Goal: Task Accomplishment & Management: Manage account settings

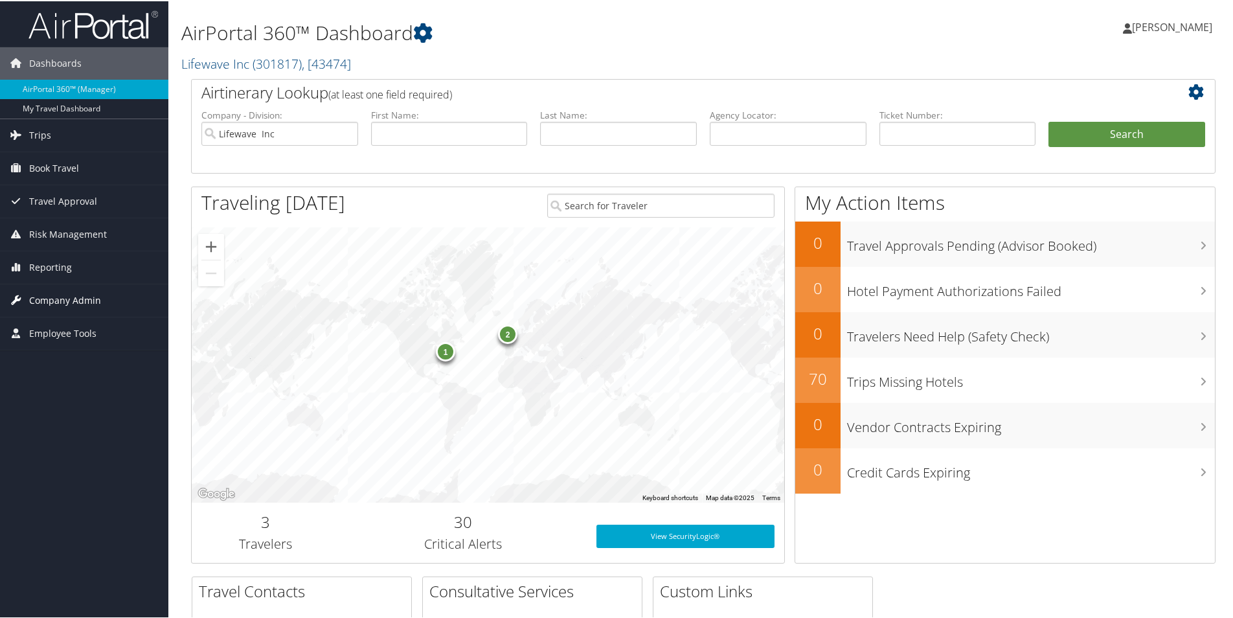
click at [70, 295] on span "Company Admin" at bounding box center [65, 299] width 72 height 32
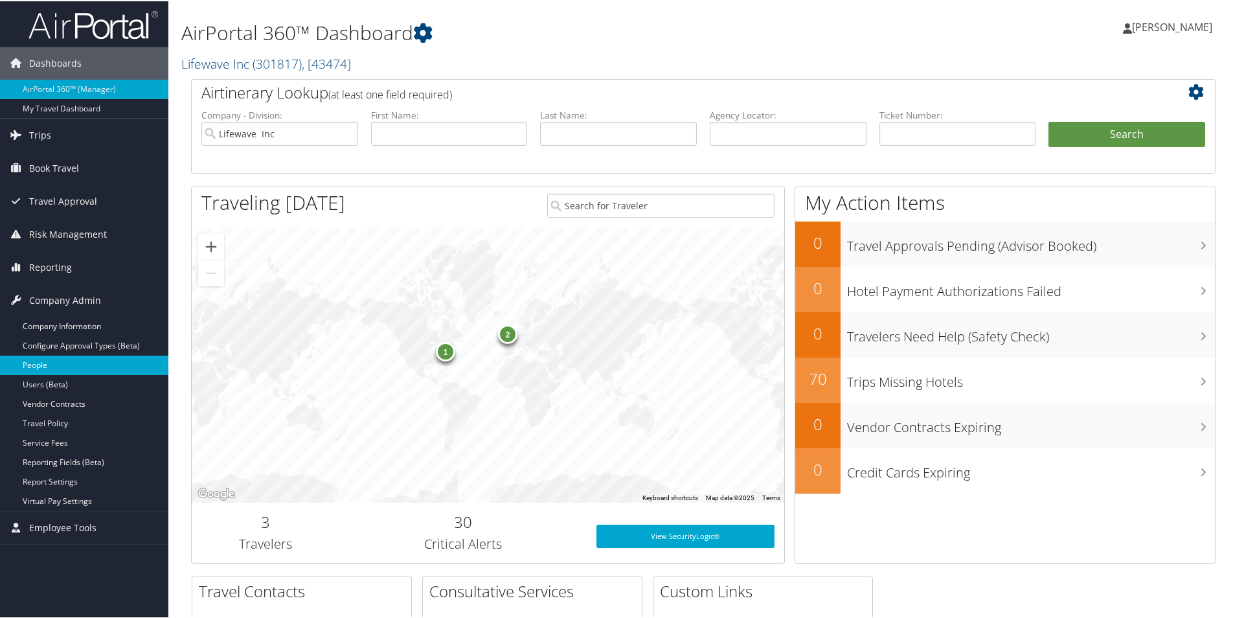
click at [43, 365] on link "People" at bounding box center [84, 363] width 168 height 19
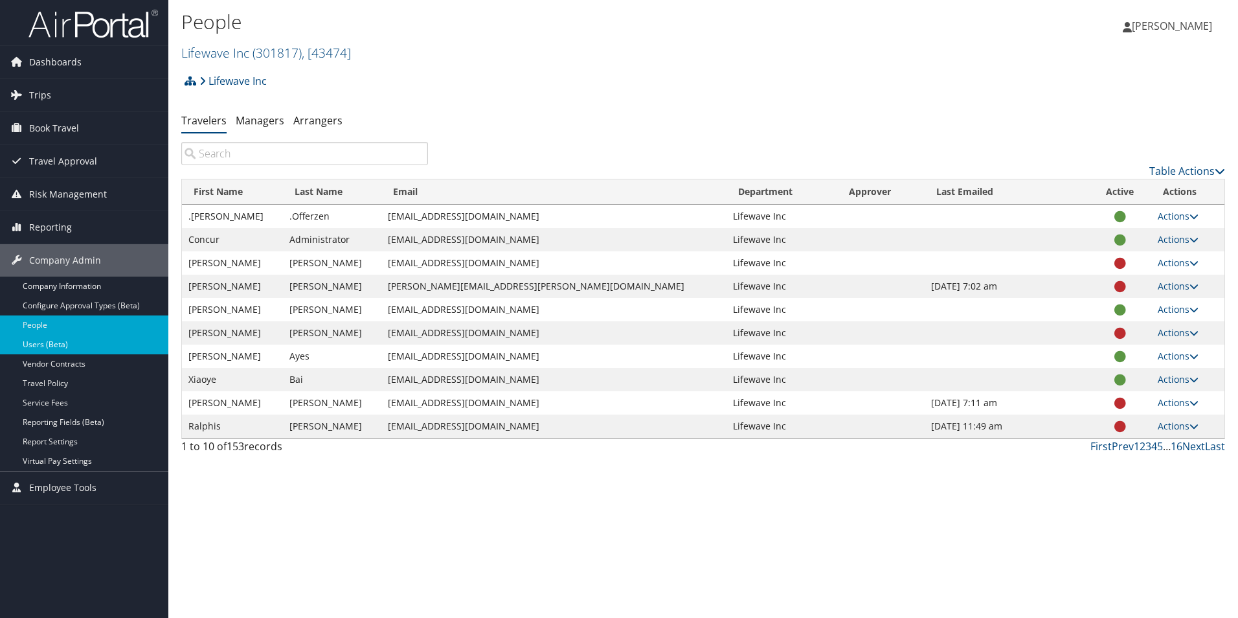
click at [38, 345] on link "Users (Beta)" at bounding box center [84, 344] width 168 height 19
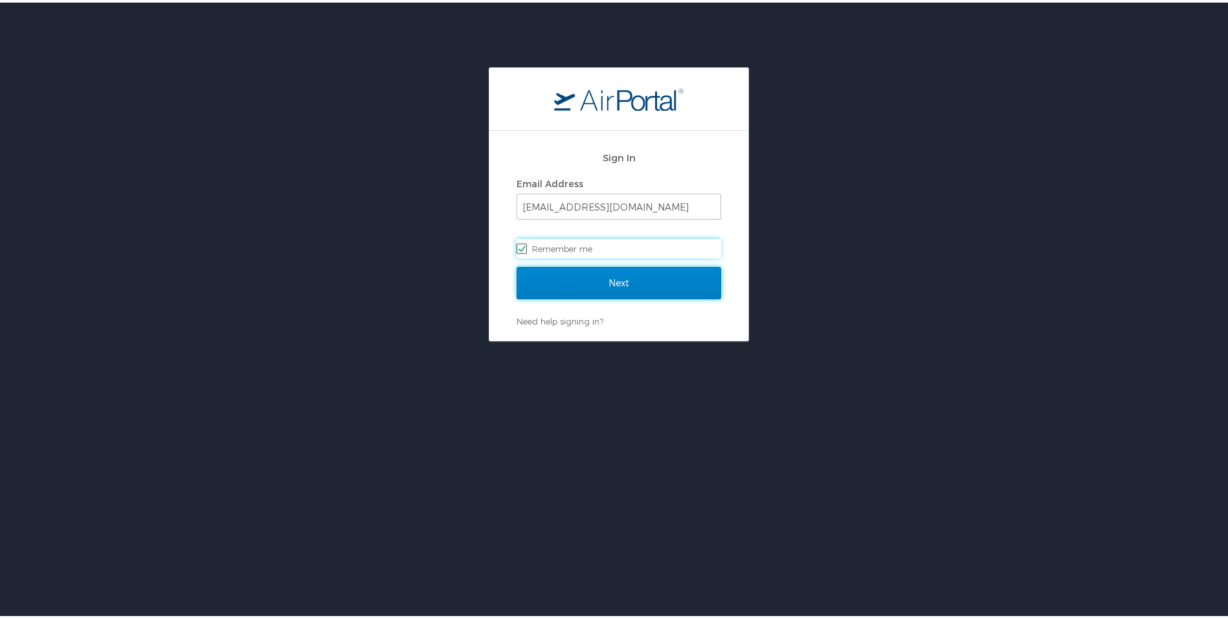
click at [592, 274] on input "Next" at bounding box center [619, 280] width 205 height 32
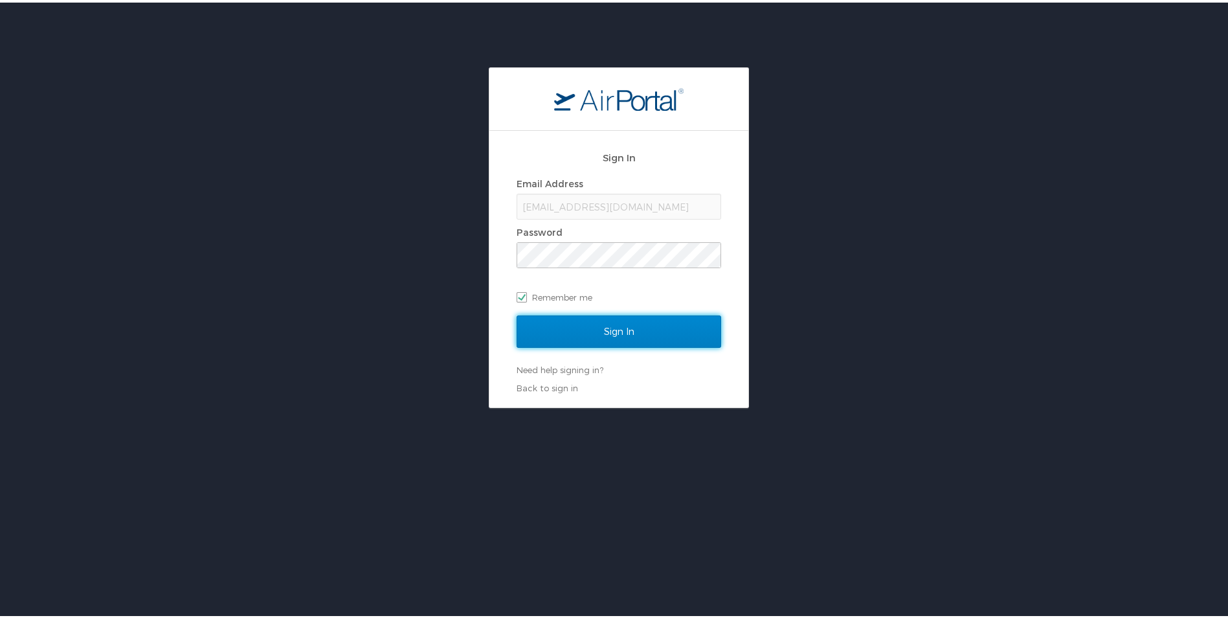
click at [608, 326] on input "Sign In" at bounding box center [619, 329] width 205 height 32
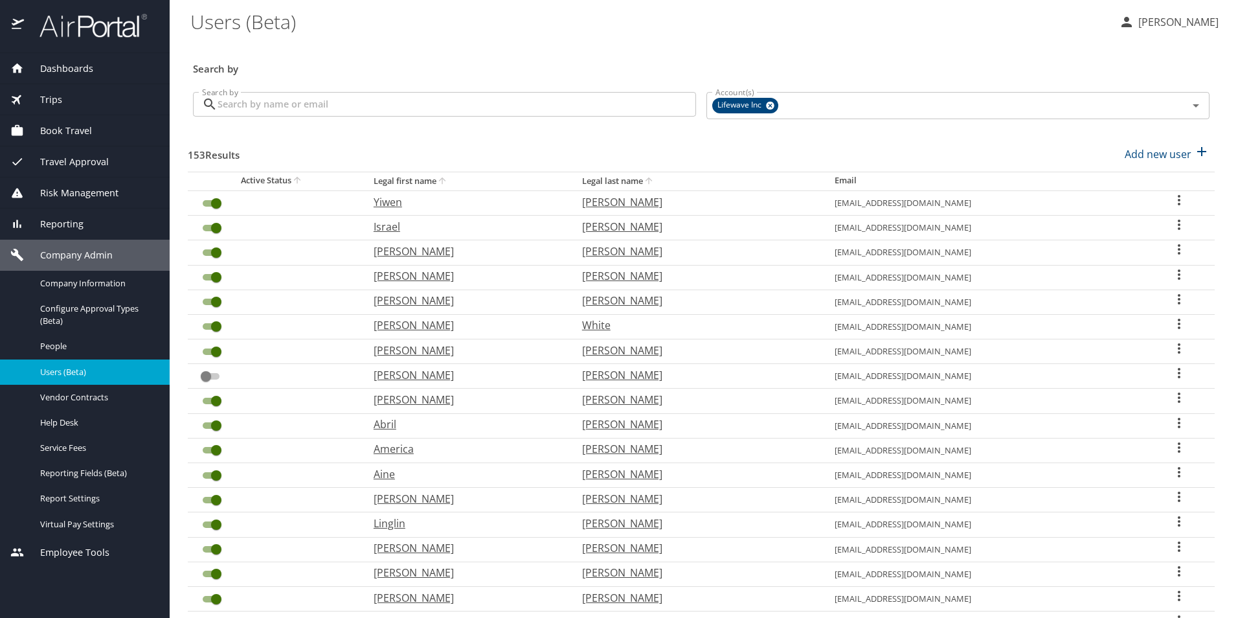
click at [84, 256] on span "Company Admin" at bounding box center [68, 255] width 89 height 14
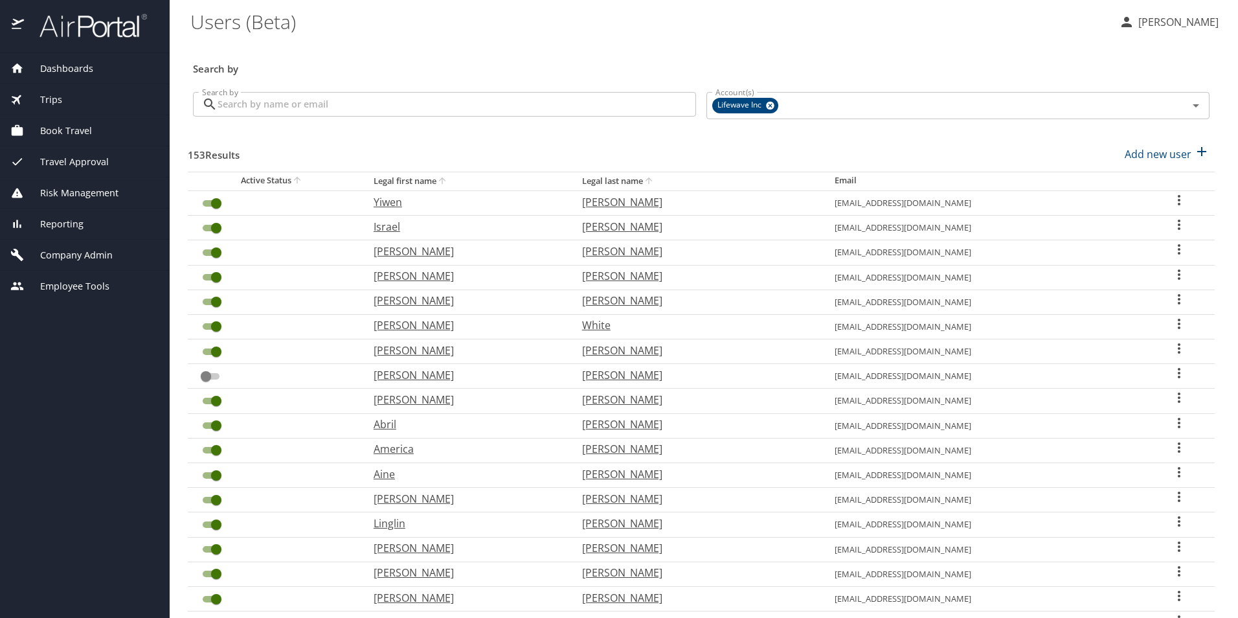
click at [84, 256] on span "Company Admin" at bounding box center [68, 255] width 89 height 14
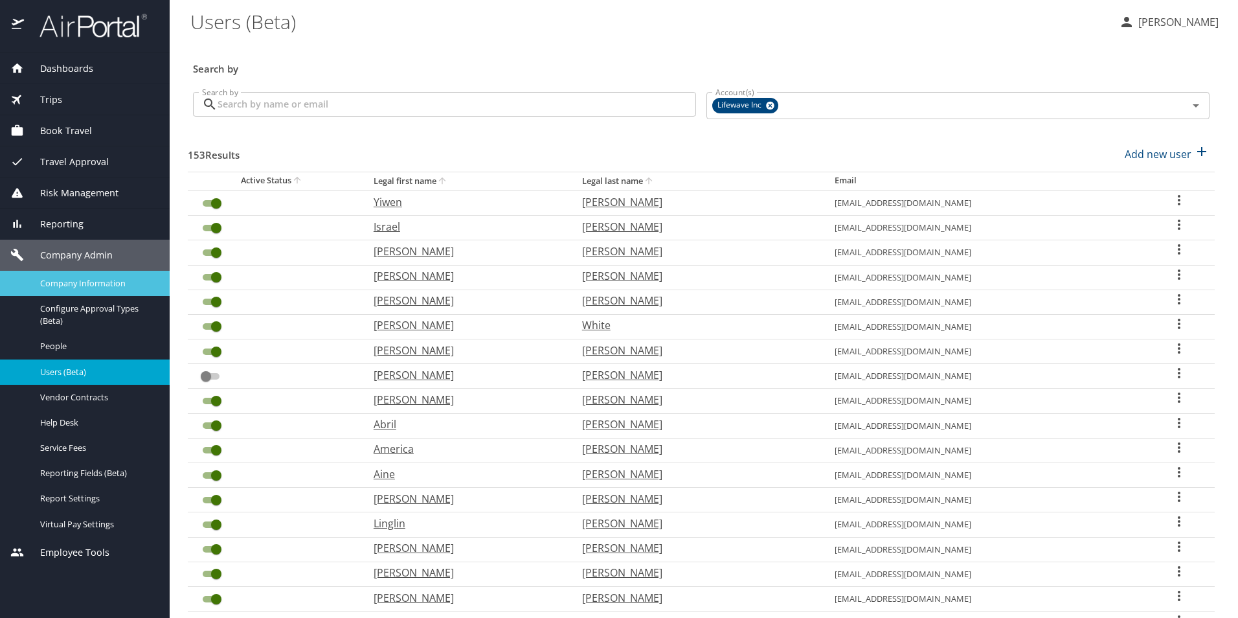
click at [84, 281] on span "Company Information" at bounding box center [97, 283] width 114 height 12
